Goal: Task Accomplishment & Management: Manage account settings

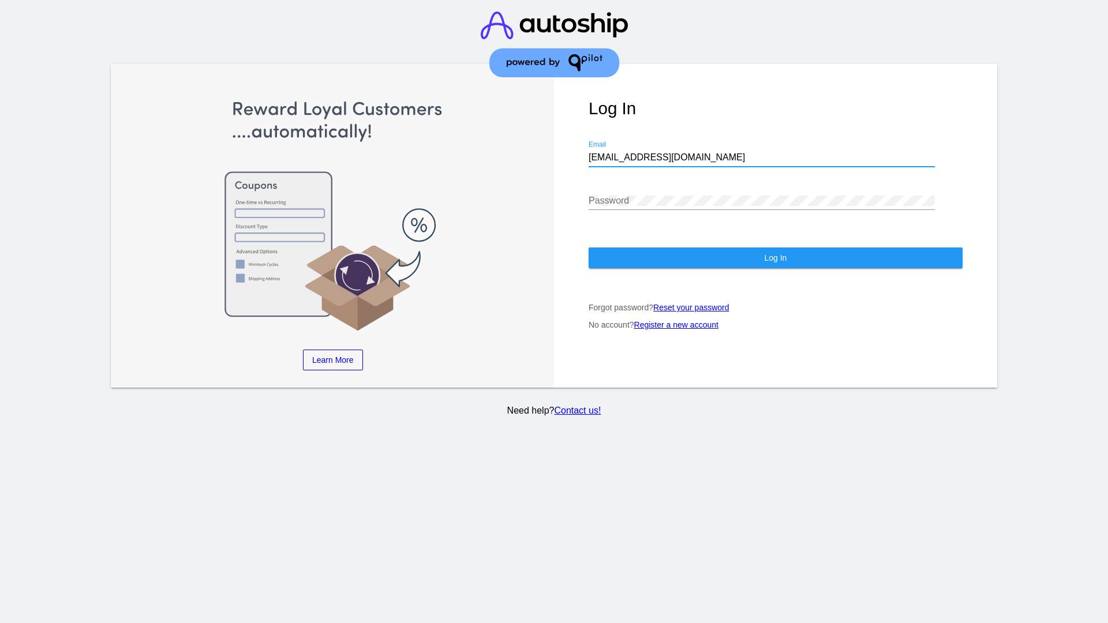
type input "jr@patternsinthecloud.com"
click at [775, 258] on span "Log In" at bounding box center [775, 257] width 22 height 9
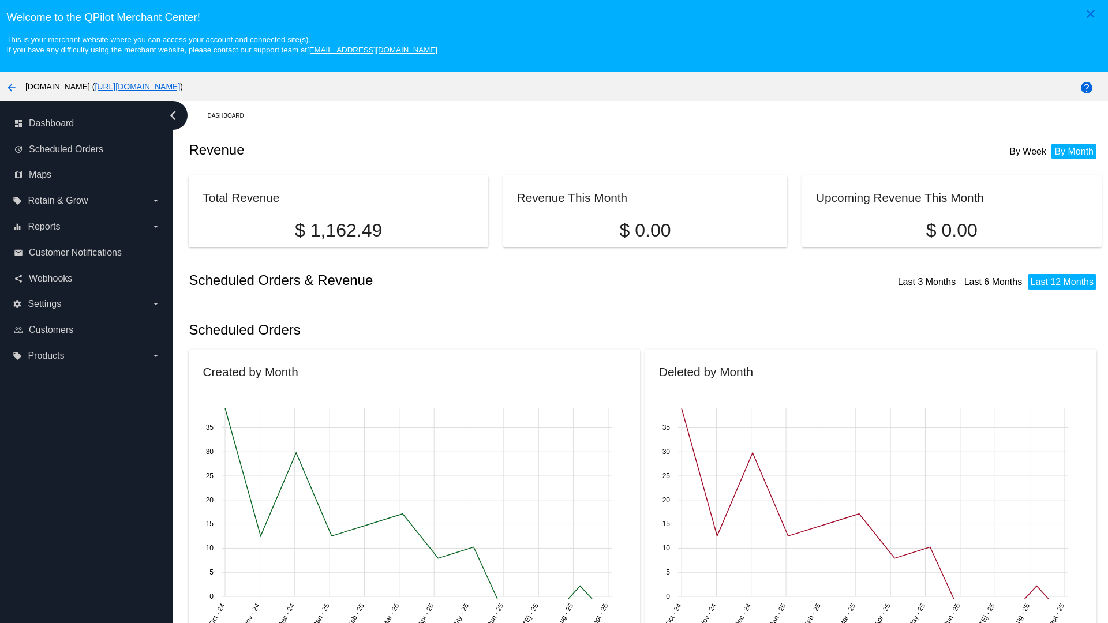
click at [87, 355] on label "local_offer Products arrow_drop_down" at bounding box center [86, 356] width 147 height 18
click at [0, 0] on input "local_offer Products arrow_drop_down" at bounding box center [0, 0] width 0 height 0
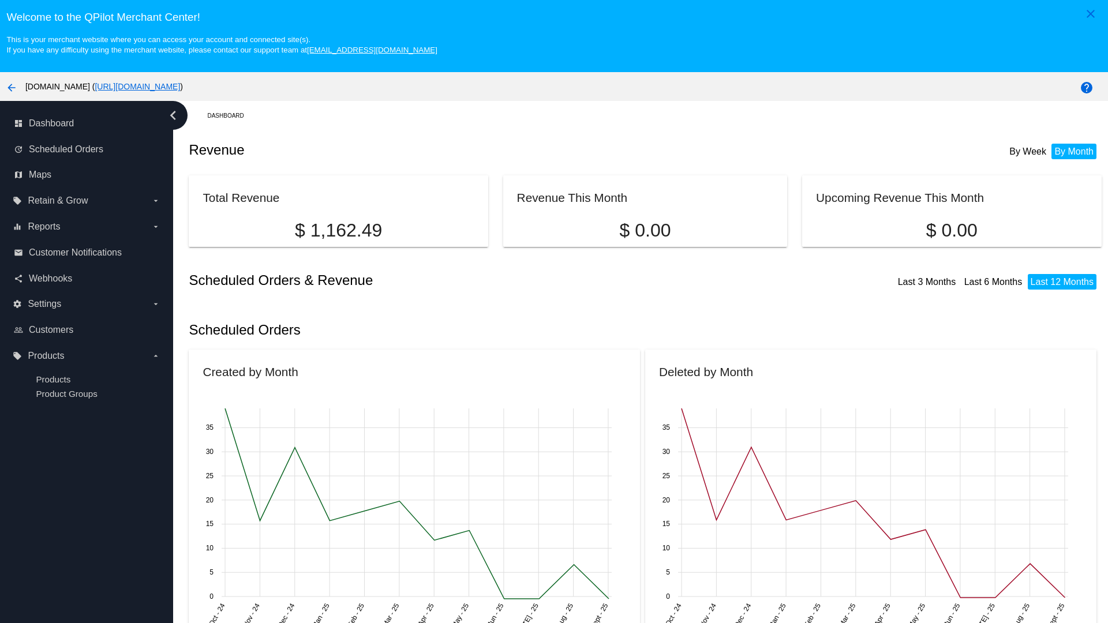
click at [53, 379] on span "Products" at bounding box center [53, 379] width 35 height 10
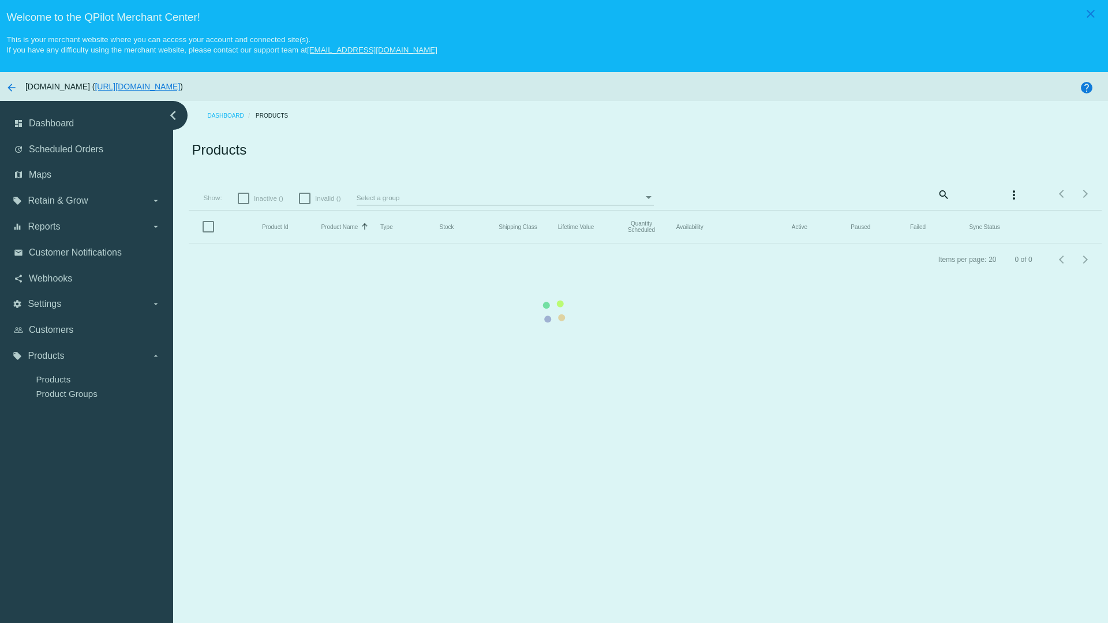
click at [260, 198] on span "Inactive ()" at bounding box center [268, 199] width 29 height 14
click at [243, 204] on input "Inactive ()" at bounding box center [243, 204] width 1 height 1
checkbox input "true"
click at [942, 194] on mat-icon "search" at bounding box center [943, 194] width 14 height 18
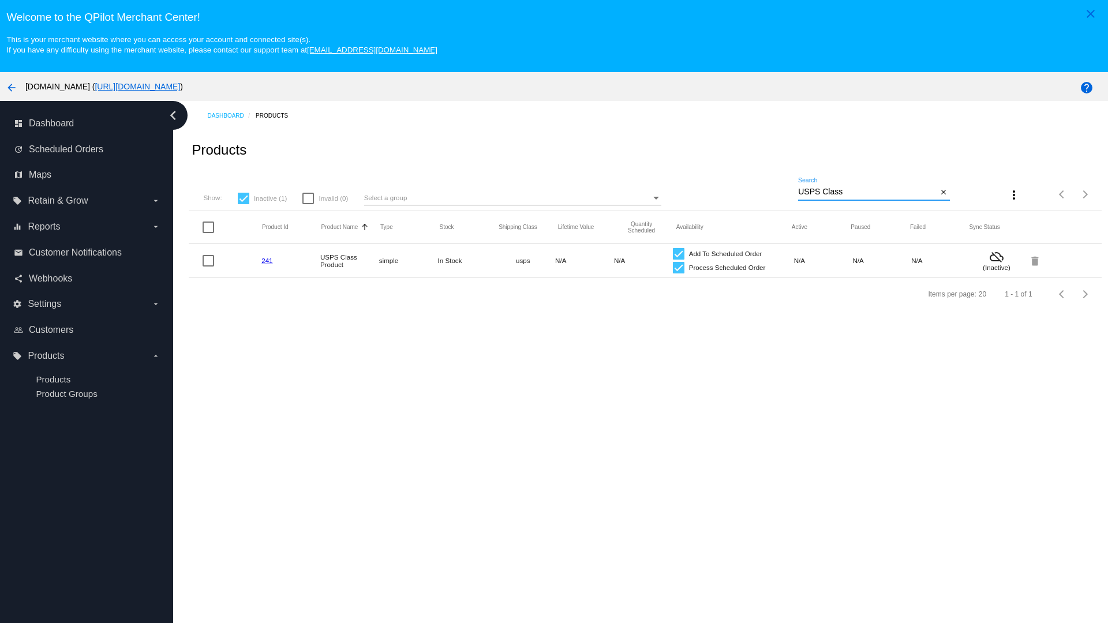
type input "Variable Enable"
